Goal: Information Seeking & Learning: Learn about a topic

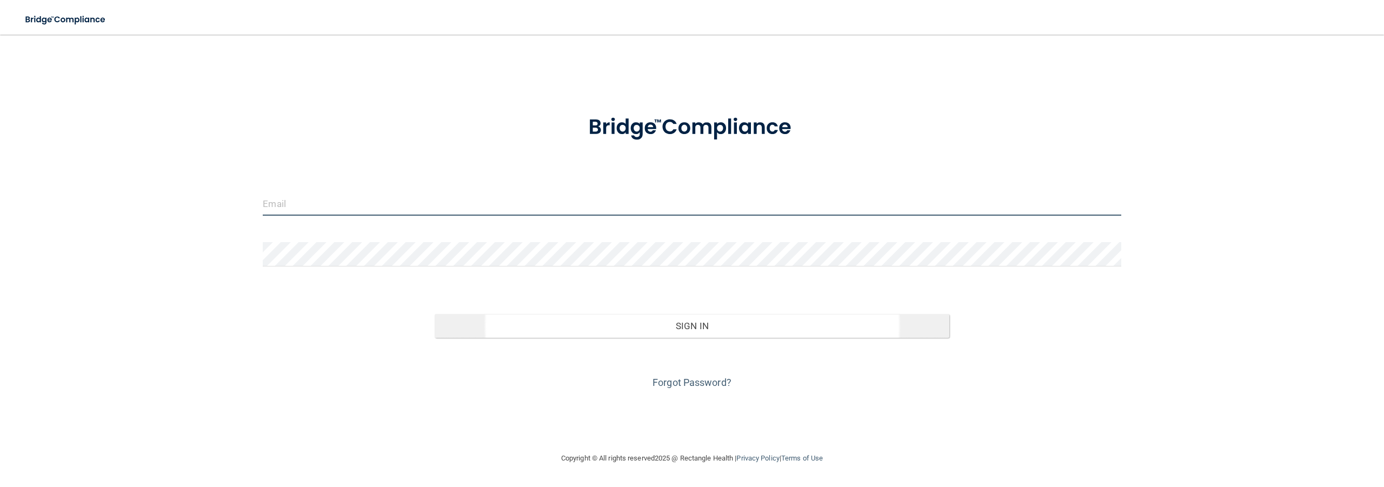
type input "[EMAIL_ADDRESS][DOMAIN_NAME]"
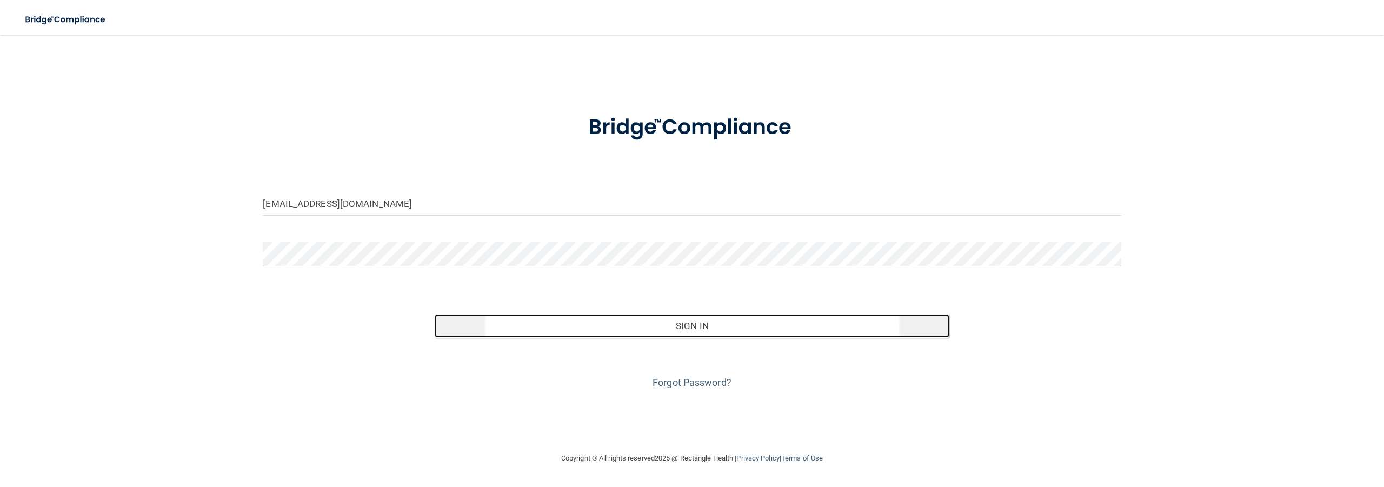
click at [681, 325] on button "Sign In" at bounding box center [692, 326] width 515 height 24
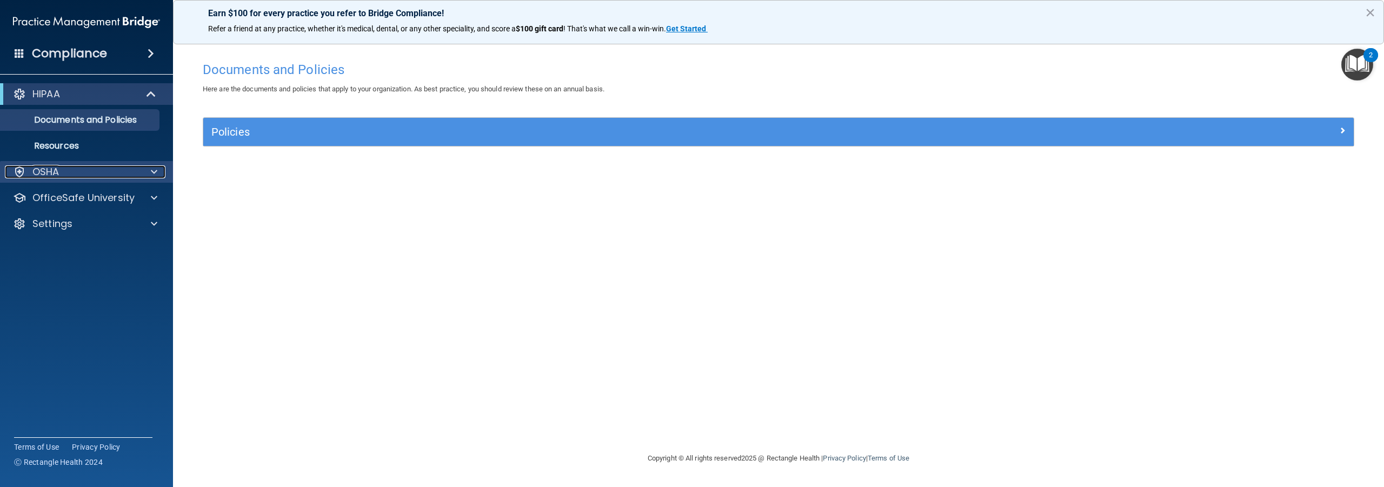
click at [153, 170] on span at bounding box center [154, 171] width 6 height 13
click at [151, 94] on span at bounding box center [152, 94] width 9 height 13
click at [151, 94] on span at bounding box center [153, 94] width 6 height 13
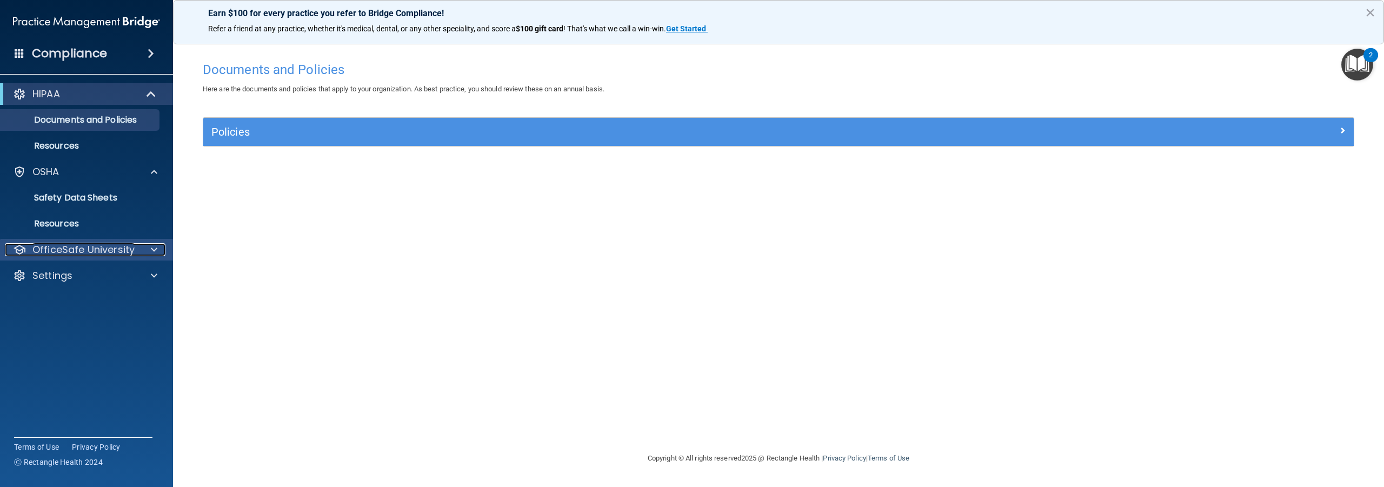
click at [156, 248] on span at bounding box center [154, 249] width 6 height 13
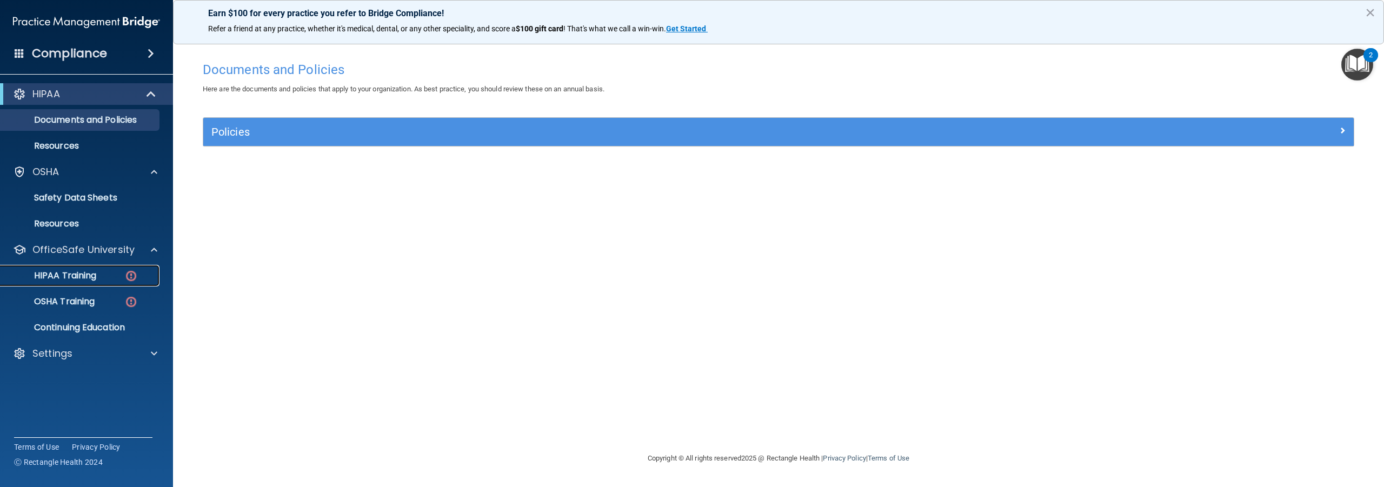
click at [130, 276] on img at bounding box center [131, 276] width 14 height 14
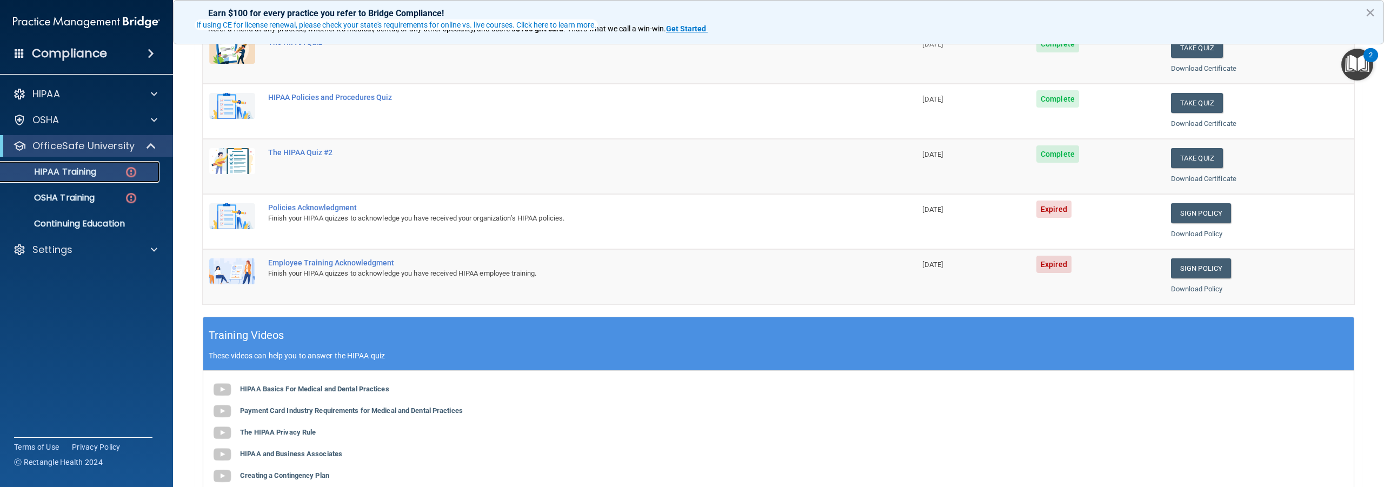
scroll to position [162, 0]
click at [1194, 210] on link "Sign Policy" at bounding box center [1201, 213] width 60 height 20
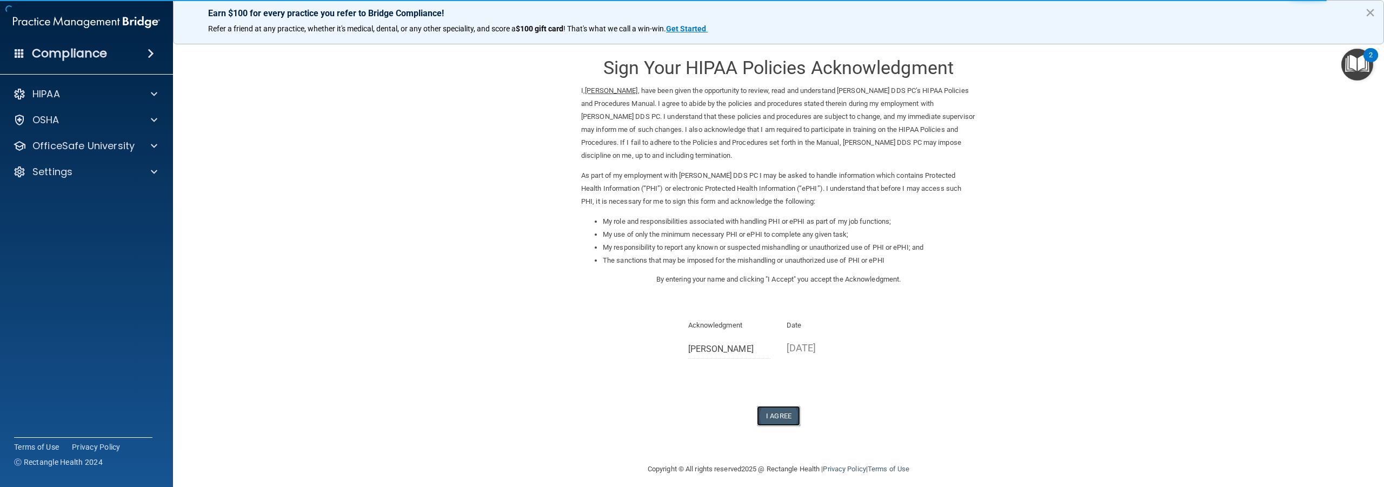
click at [784, 415] on button "I Agree" at bounding box center [778, 416] width 43 height 20
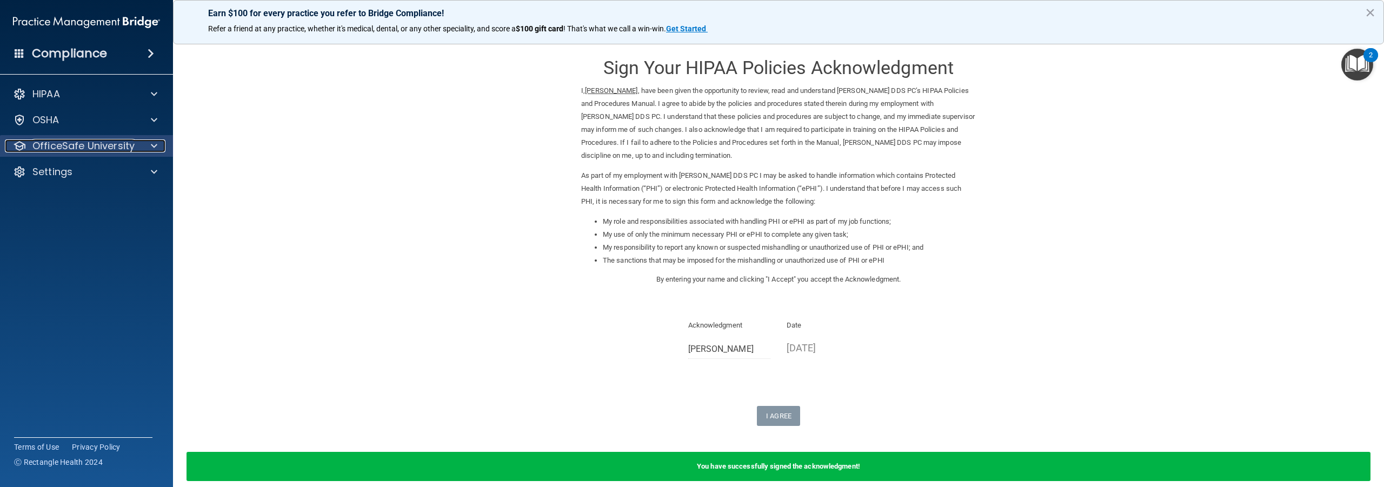
click at [155, 145] on span at bounding box center [154, 146] width 6 height 13
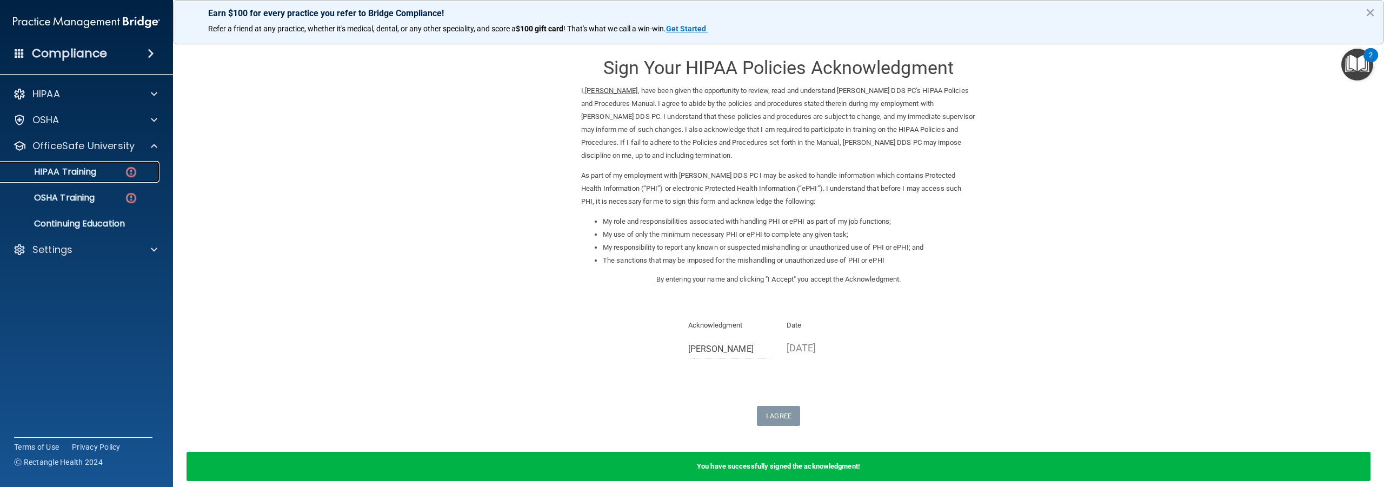
click at [132, 173] on img at bounding box center [131, 172] width 14 height 14
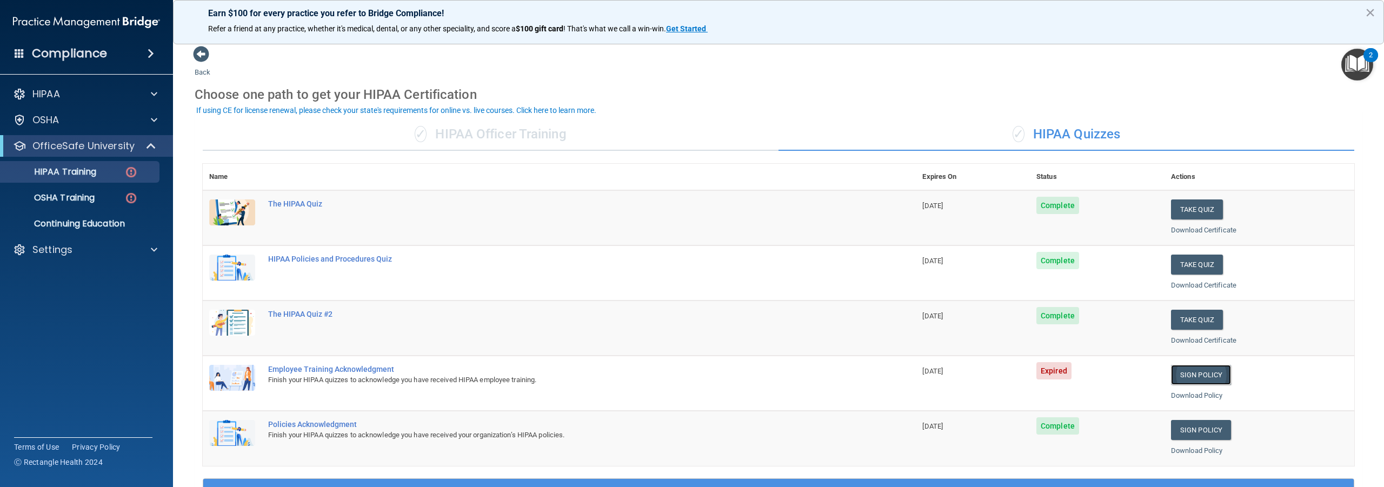
click at [1192, 374] on link "Sign Policy" at bounding box center [1201, 375] width 60 height 20
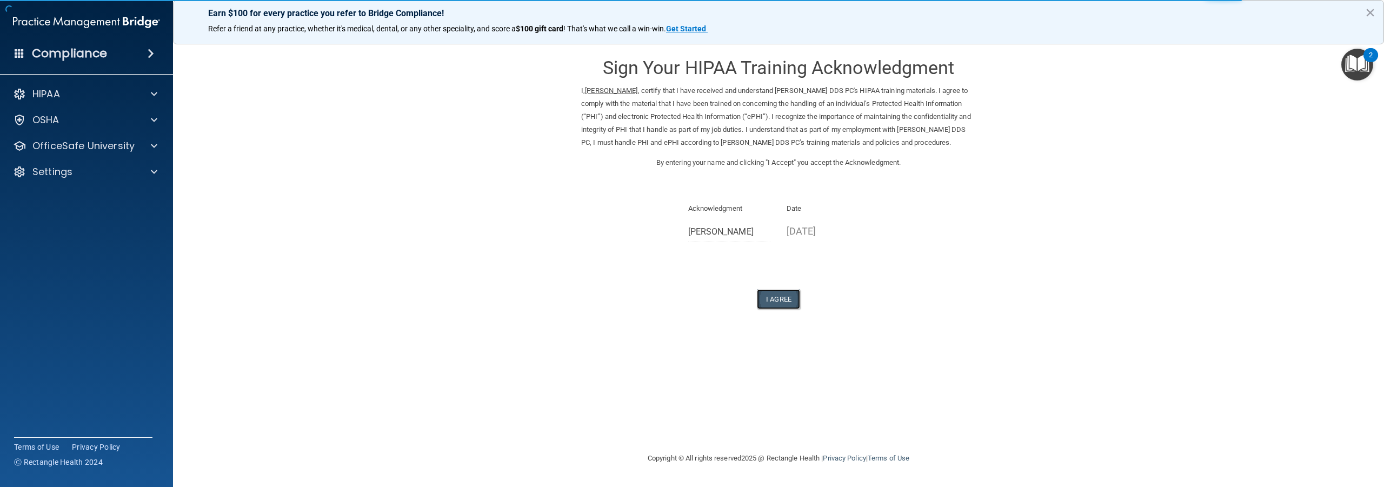
click at [783, 297] on button "I Agree" at bounding box center [778, 299] width 43 height 20
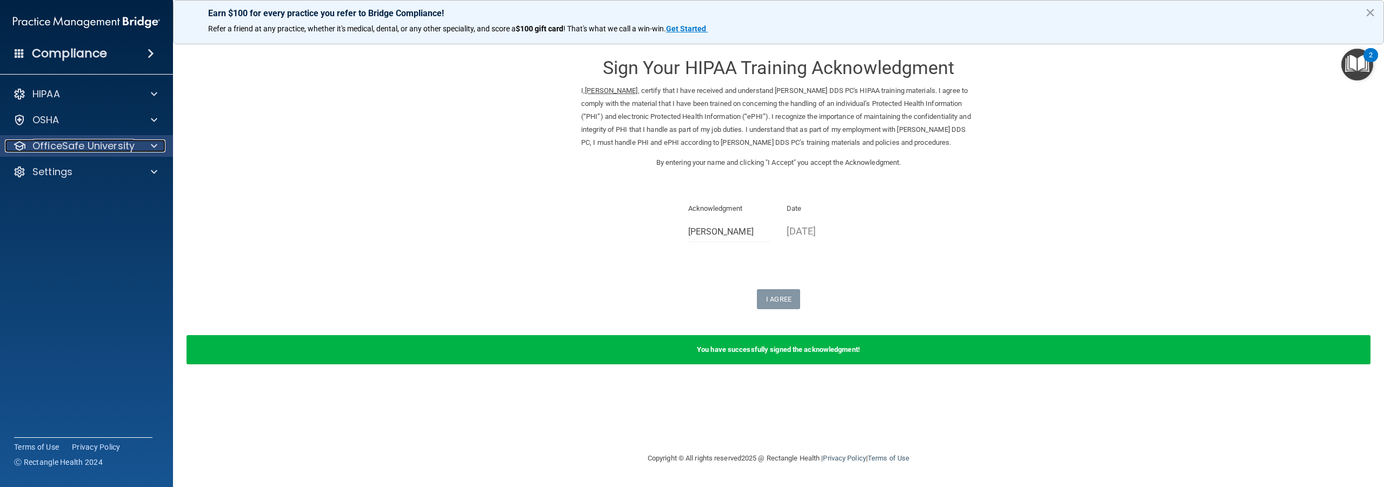
click at [150, 142] on div at bounding box center [152, 146] width 27 height 13
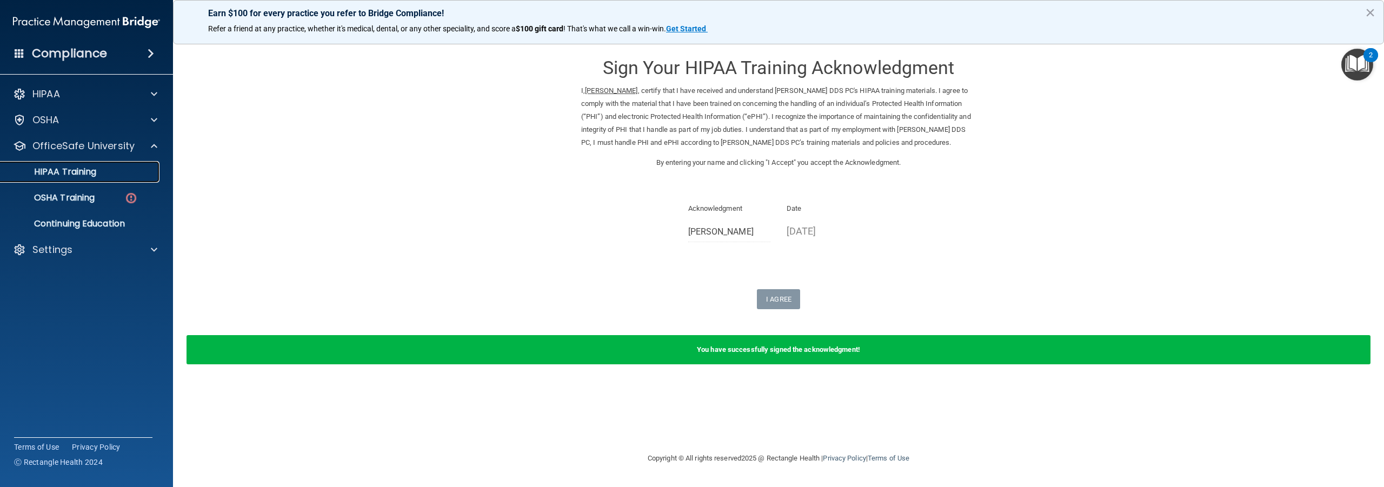
click at [87, 170] on p "HIPAA Training" at bounding box center [51, 172] width 89 height 11
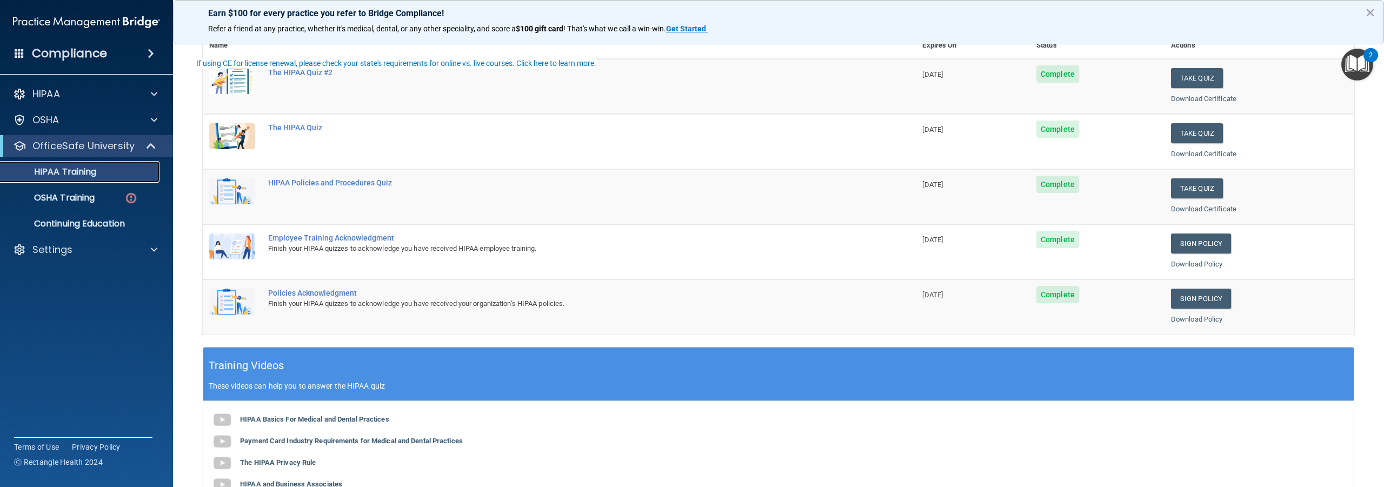
scroll to position [162, 0]
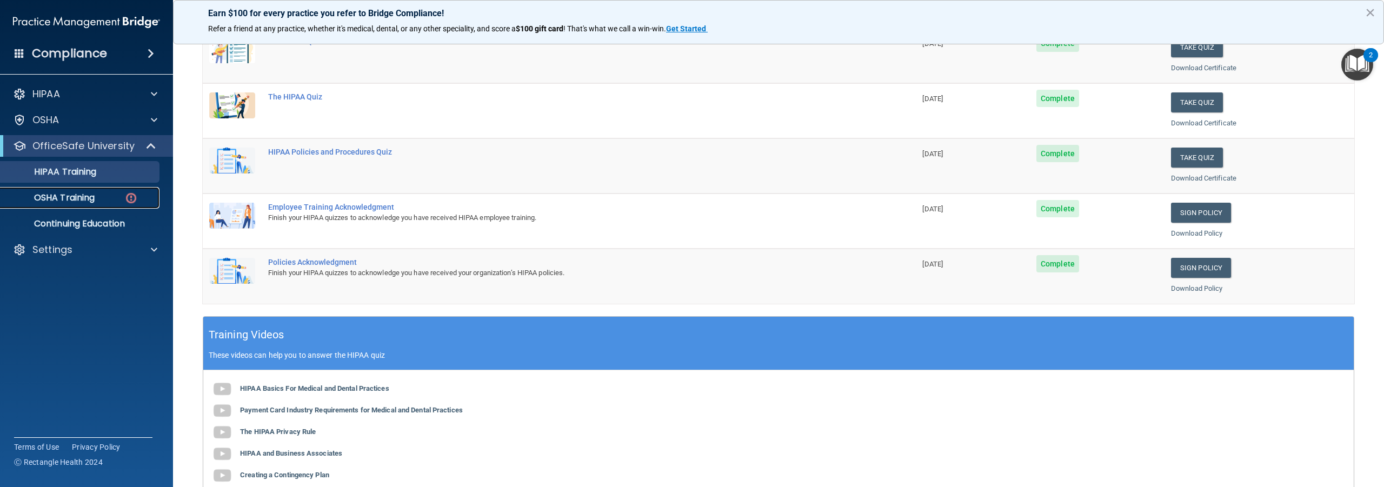
click at [68, 196] on p "OSHA Training" at bounding box center [51, 198] width 88 height 11
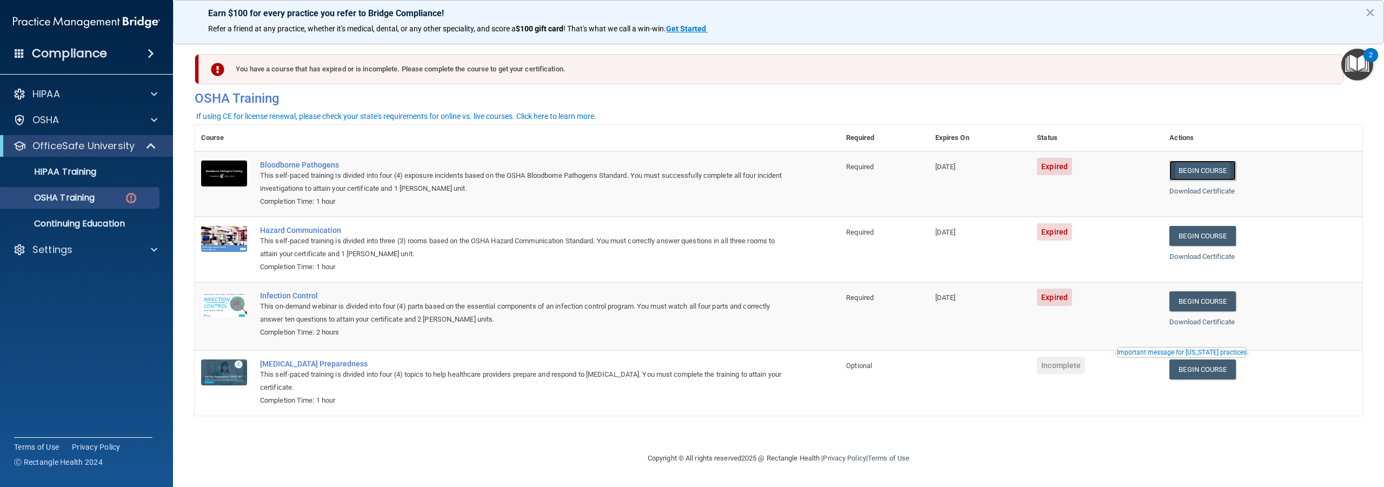
click at [1201, 172] on link "Begin Course" at bounding box center [1203, 171] width 66 height 20
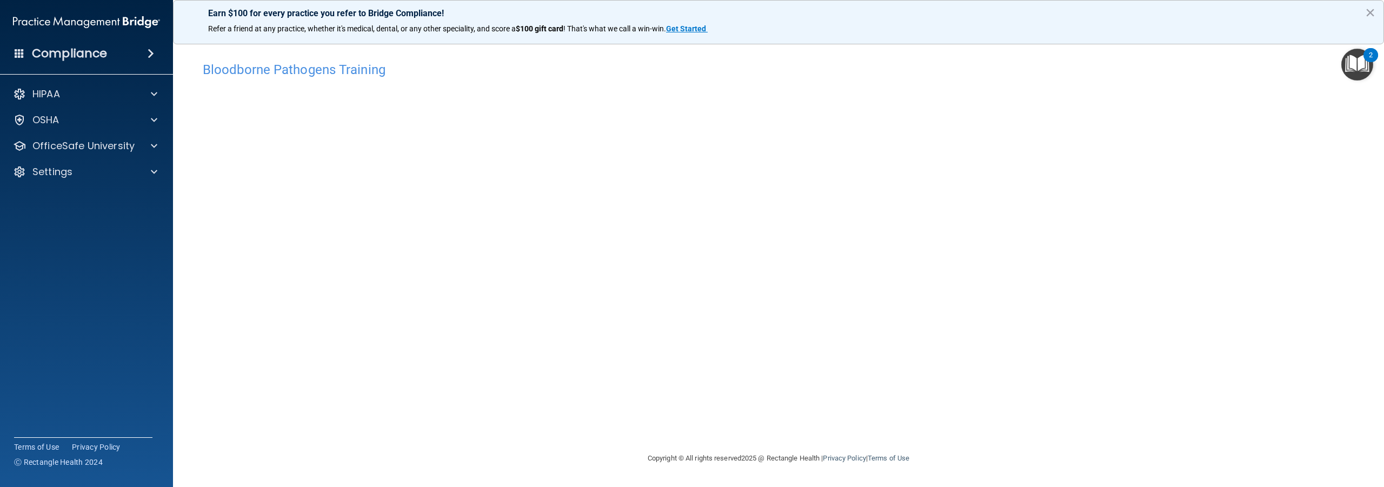
click at [52, 248] on accordion "HIPAA Documents and Policies Report an Incident Business Associates Emergency P…" at bounding box center [87, 213] width 174 height 268
click at [59, 149] on p "OfficeSafe University" at bounding box center [83, 146] width 102 height 13
click at [61, 194] on p "OSHA Training" at bounding box center [51, 198] width 88 height 11
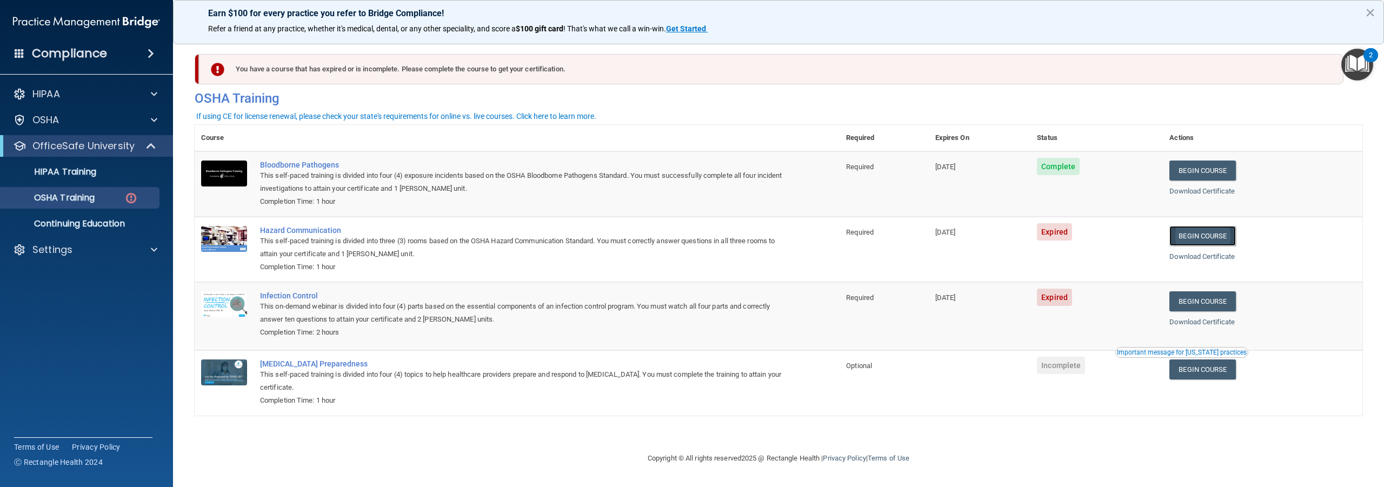
click at [1194, 237] on link "Begin Course" at bounding box center [1203, 236] width 66 height 20
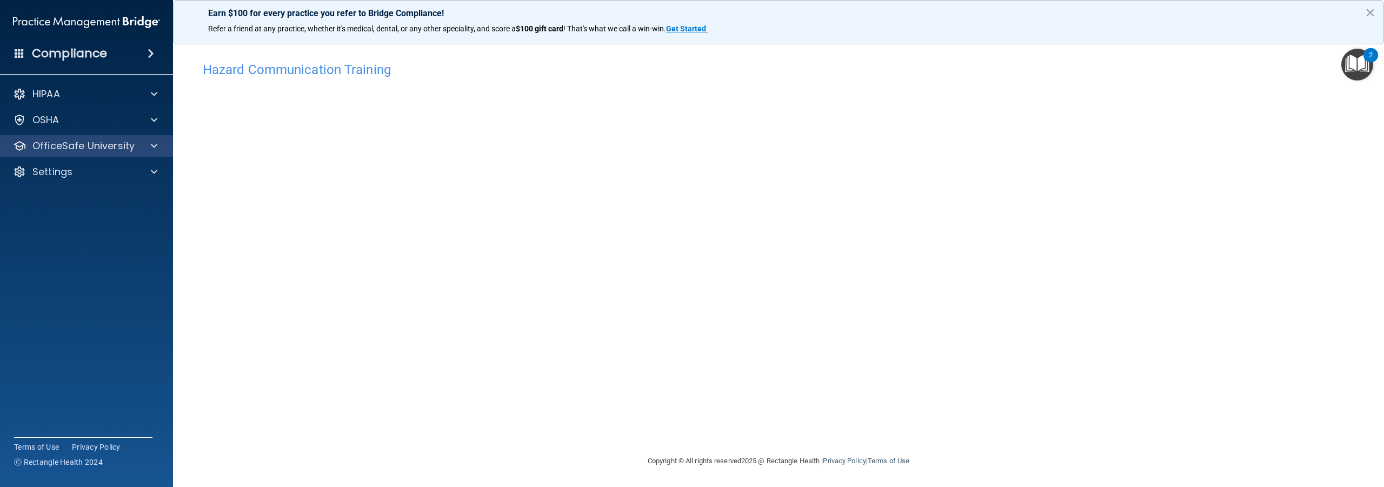
click at [72, 153] on div "OfficeSafe University" at bounding box center [87, 146] width 174 height 22
click at [122, 144] on p "OfficeSafe University" at bounding box center [83, 146] width 102 height 13
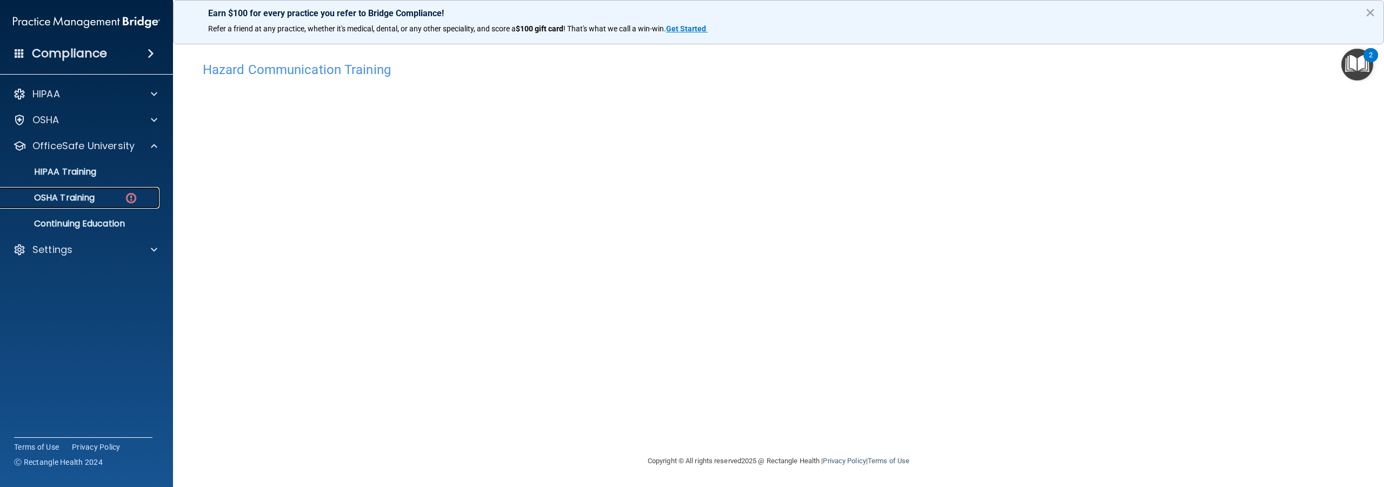
click at [102, 196] on div "OSHA Training" at bounding box center [81, 198] width 148 height 11
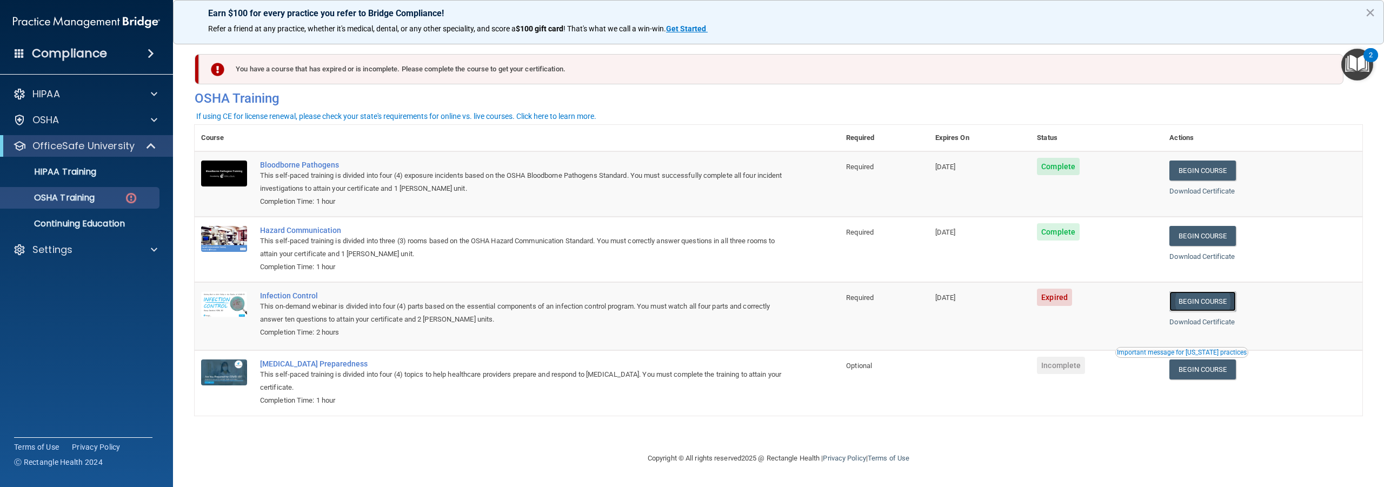
click at [1202, 305] on link "Begin Course" at bounding box center [1203, 301] width 66 height 20
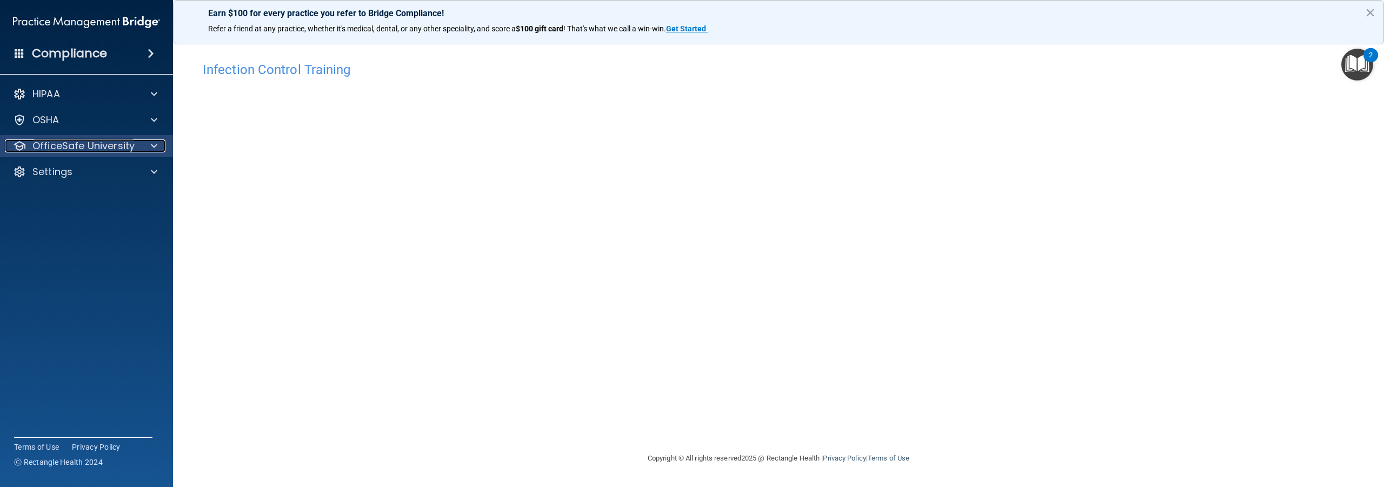
click at [109, 149] on p "OfficeSafe University" at bounding box center [83, 146] width 102 height 13
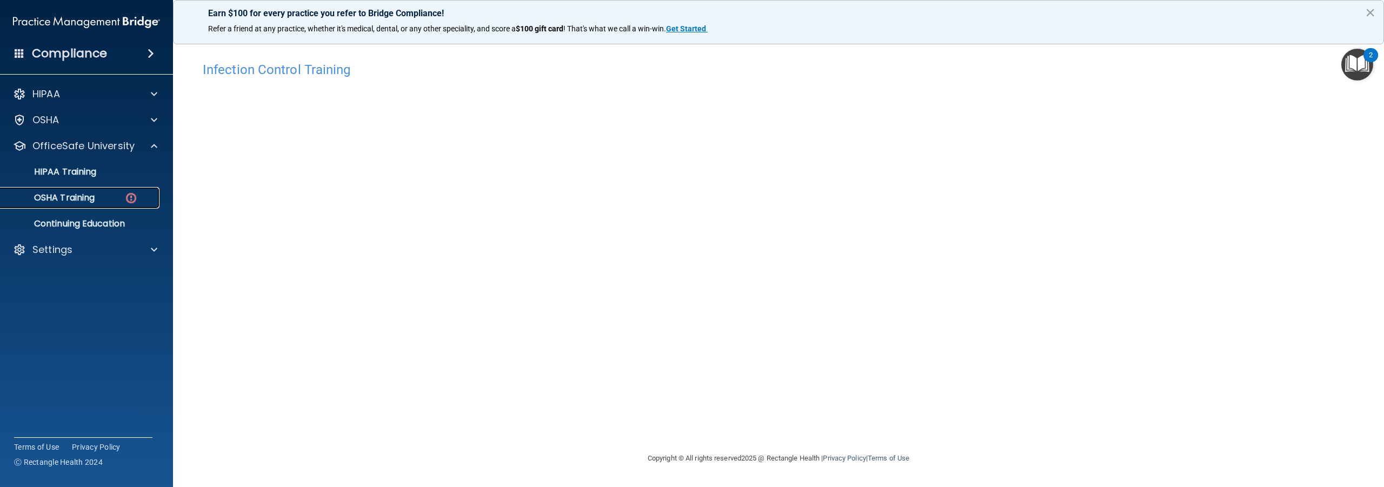
click at [119, 197] on div "OSHA Training" at bounding box center [81, 198] width 148 height 11
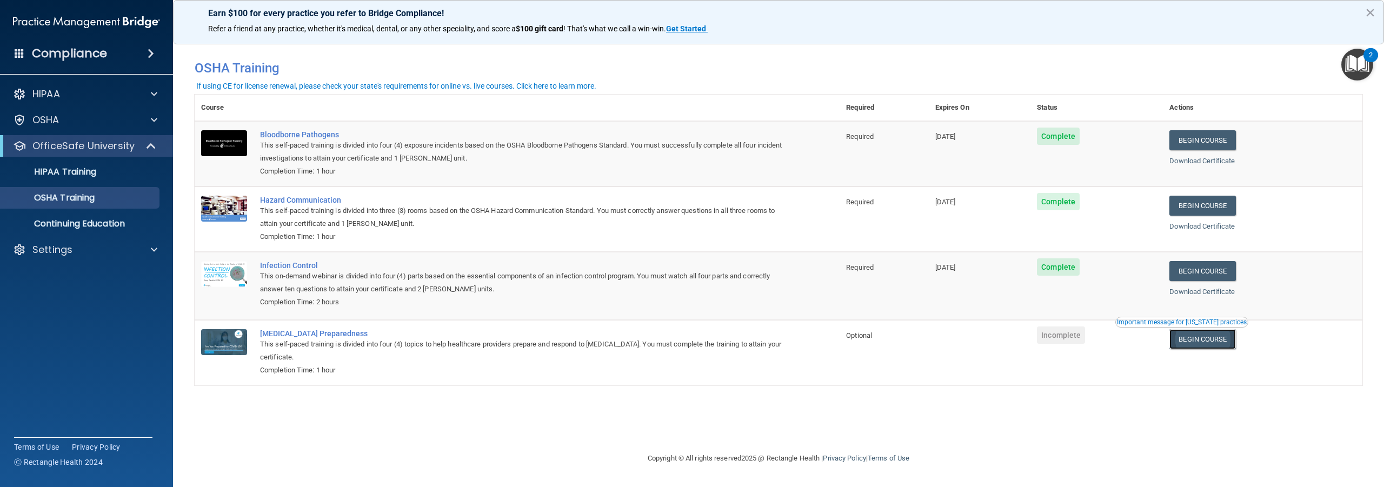
click at [1191, 336] on link "Begin Course" at bounding box center [1203, 339] width 66 height 20
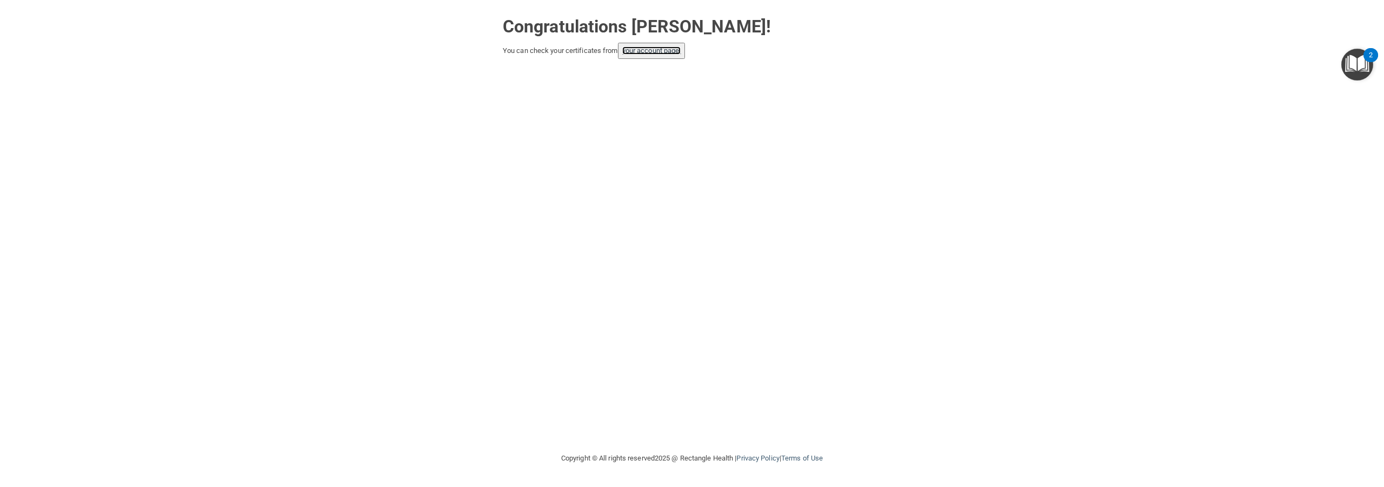
click at [663, 50] on link "your account page!" at bounding box center [651, 51] width 59 height 8
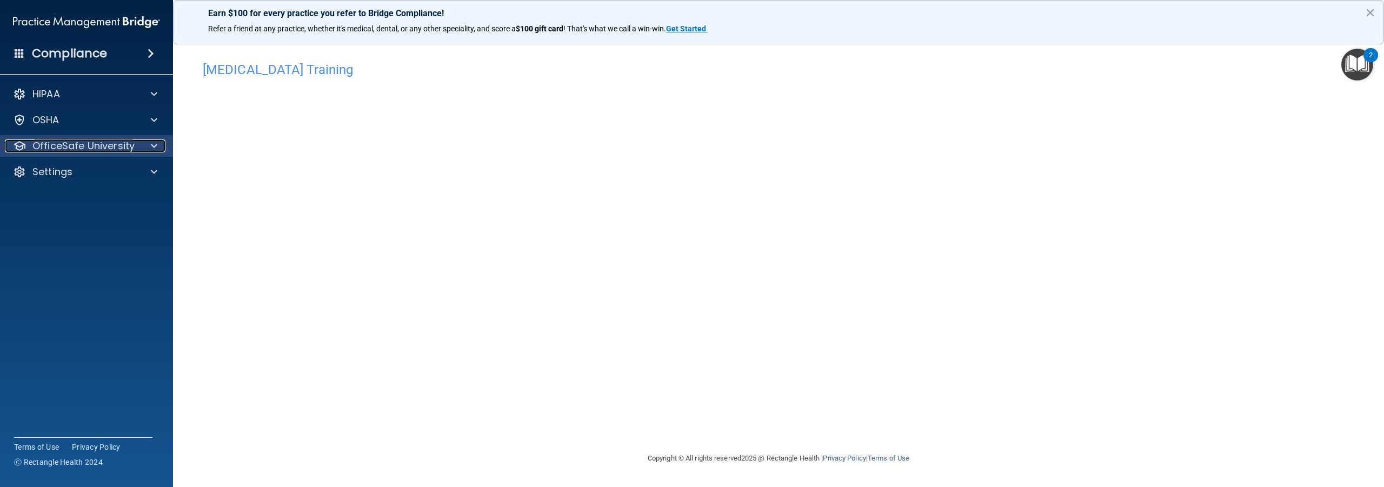
click at [46, 145] on p "OfficeSafe University" at bounding box center [83, 146] width 102 height 13
